Goal: Information Seeking & Learning: Learn about a topic

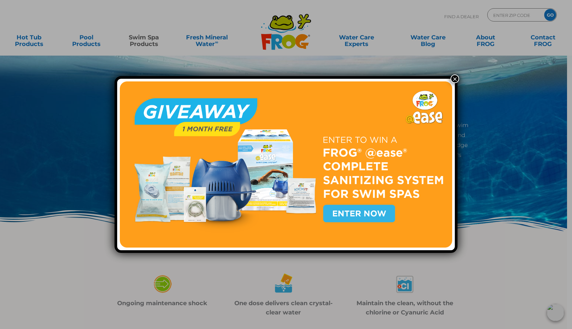
click at [150, 45] on div "×" at bounding box center [286, 164] width 572 height 329
click at [456, 79] on button "×" at bounding box center [455, 79] width 9 height 9
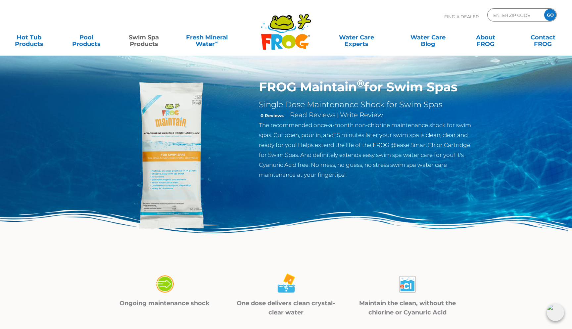
click at [145, 42] on link "Swim Spa Products" at bounding box center [144, 37] width 45 height 13
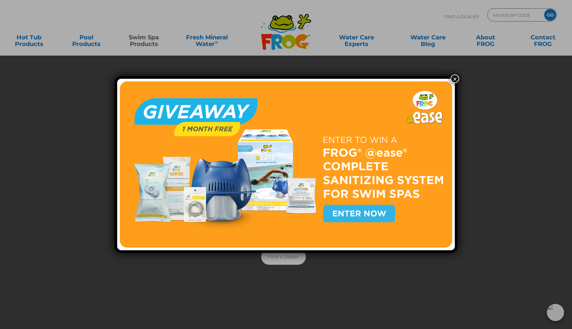
click at [454, 78] on button "×" at bounding box center [455, 79] width 9 height 9
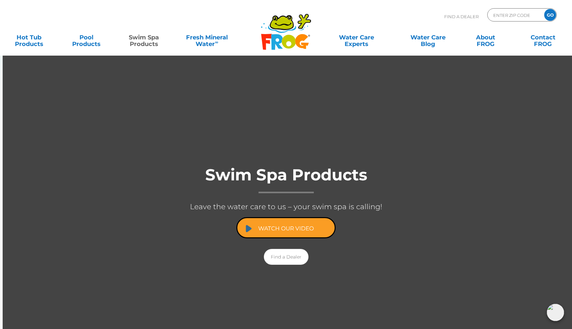
click at [306, 229] on link "Watch Our Video" at bounding box center [286, 227] width 99 height 21
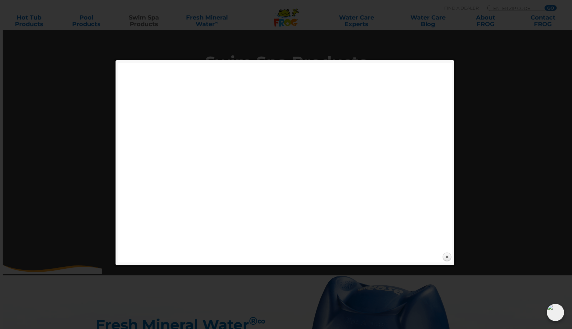
scroll to position [115, 0]
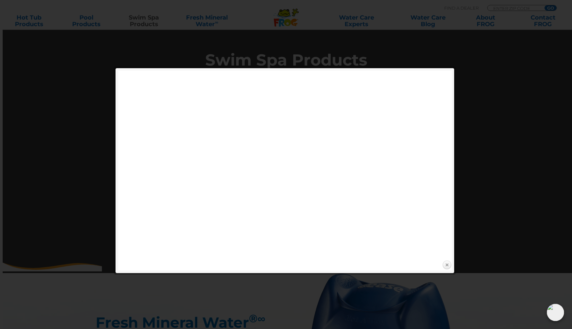
click at [447, 267] on link "Close" at bounding box center [447, 265] width 10 height 10
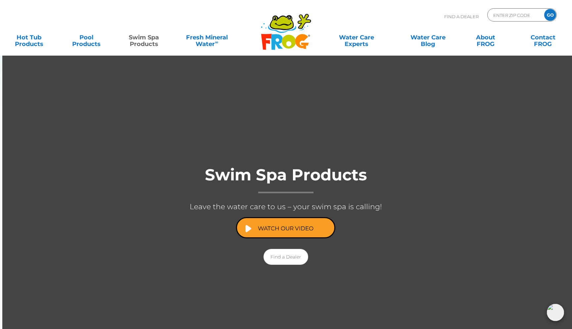
scroll to position [0, 0]
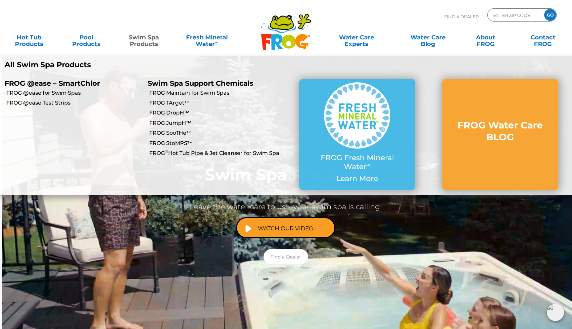
click at [146, 43] on link "Swim Spa Products" at bounding box center [144, 37] width 45 height 13
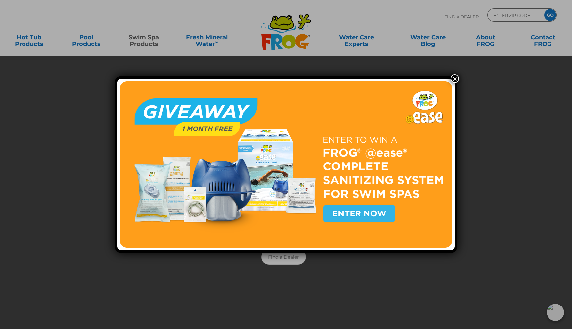
click at [455, 81] on button "×" at bounding box center [455, 79] width 9 height 9
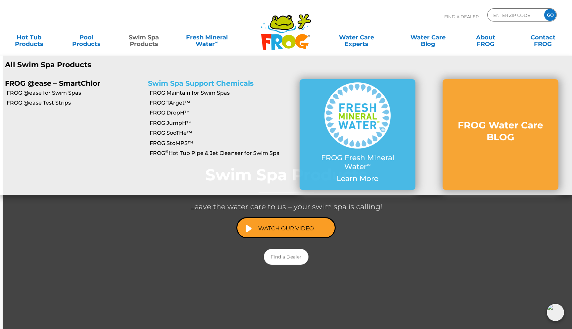
click at [189, 83] on link "Swim Spa Support Chemicals" at bounding box center [201, 83] width 106 height 8
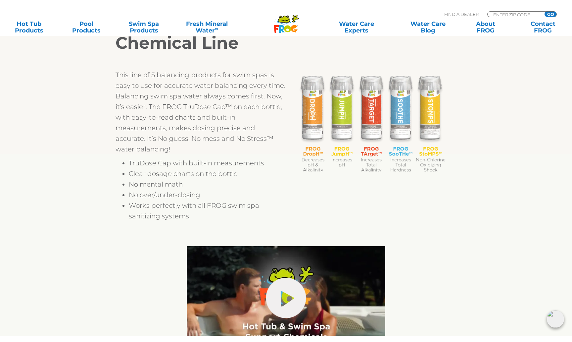
scroll to position [211, 0]
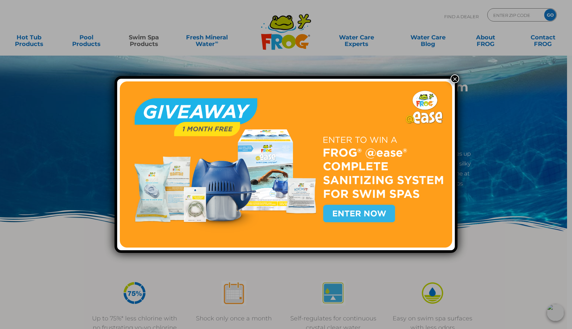
click at [454, 80] on button "×" at bounding box center [455, 79] width 9 height 9
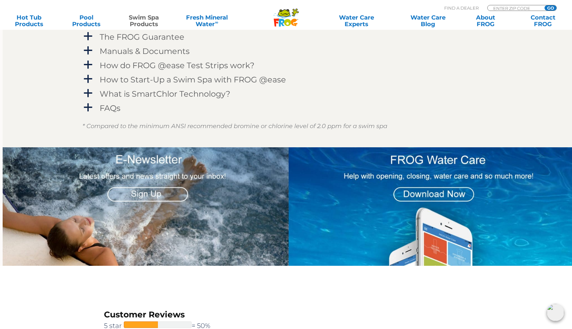
scroll to position [864, 0]
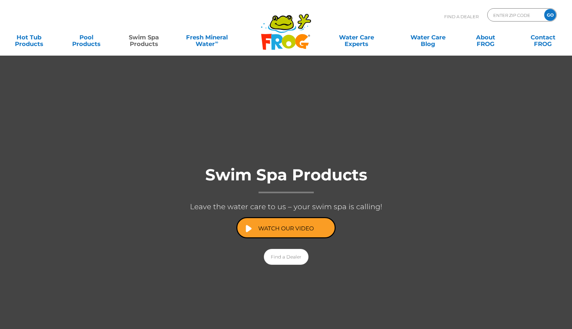
scroll to position [64, 0]
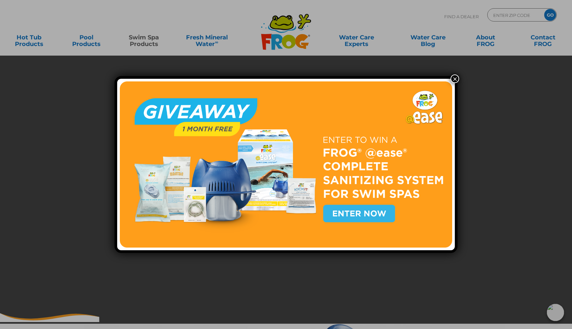
click at [456, 79] on button "×" at bounding box center [455, 79] width 9 height 9
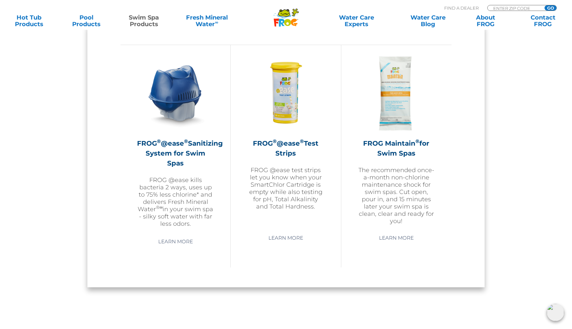
scroll to position [597, 0]
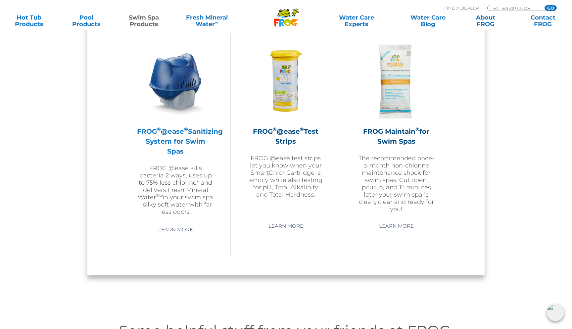
click at [167, 133] on h2 "FROG ® @ease ® Sanitizing System for Swim Spas" at bounding box center [175, 142] width 77 height 30
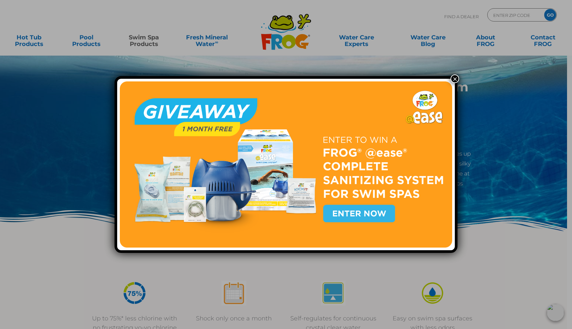
click at [457, 79] on button "×" at bounding box center [455, 79] width 9 height 9
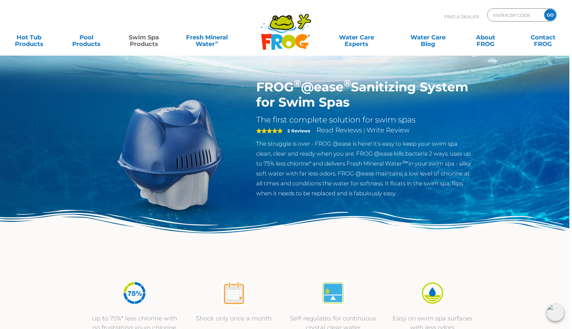
scroll to position [0, 3]
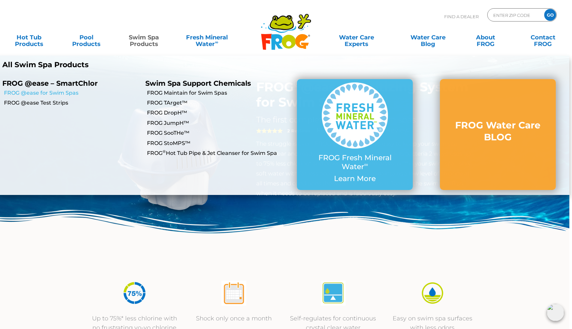
click at [63, 92] on link "FROG @ease for Swim Spas" at bounding box center [72, 92] width 136 height 7
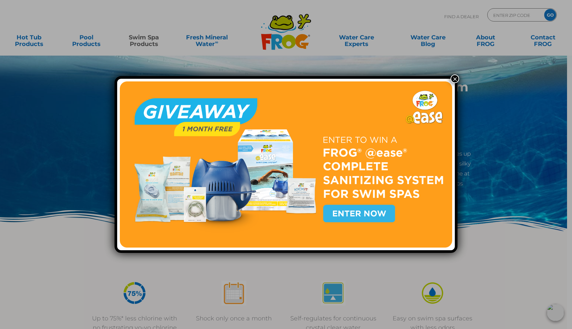
click at [455, 80] on button "×" at bounding box center [455, 79] width 9 height 9
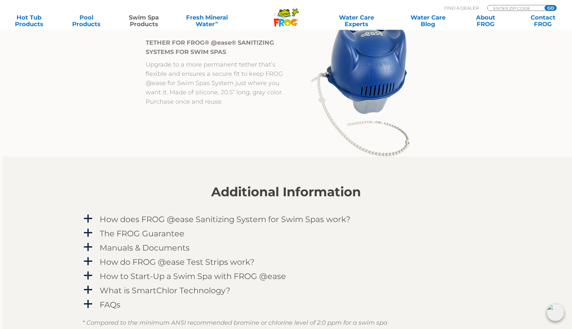
scroll to position [668, 0]
